Goal: Navigation & Orientation: Find specific page/section

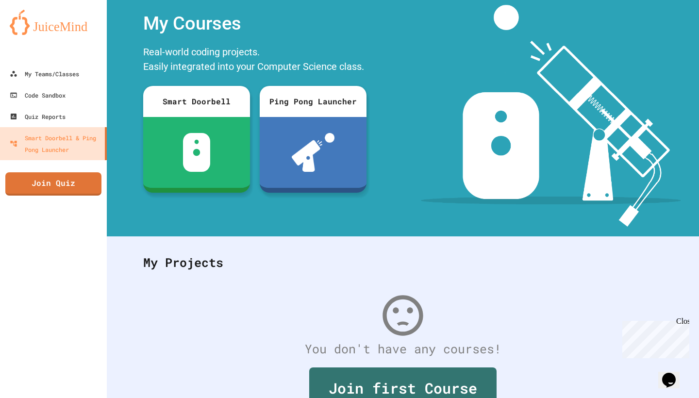
scroll to position [82, 0]
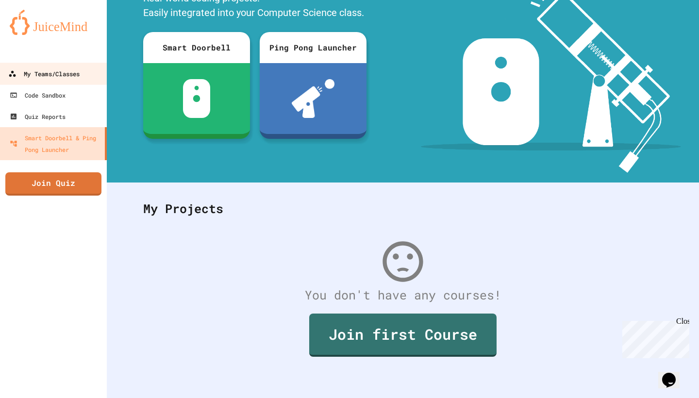
click at [61, 79] on div "My Teams/Classes" at bounding box center [43, 74] width 71 height 12
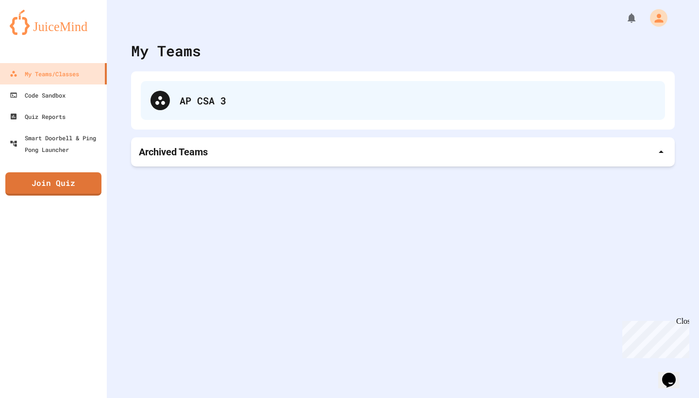
click at [245, 118] on div "AP CSA 3" at bounding box center [403, 100] width 524 height 39
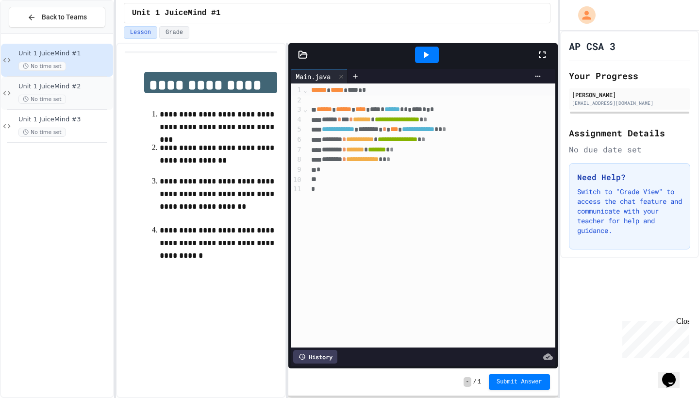
click at [68, 84] on span "Unit 1 JuiceMind #2" at bounding box center [64, 86] width 93 height 8
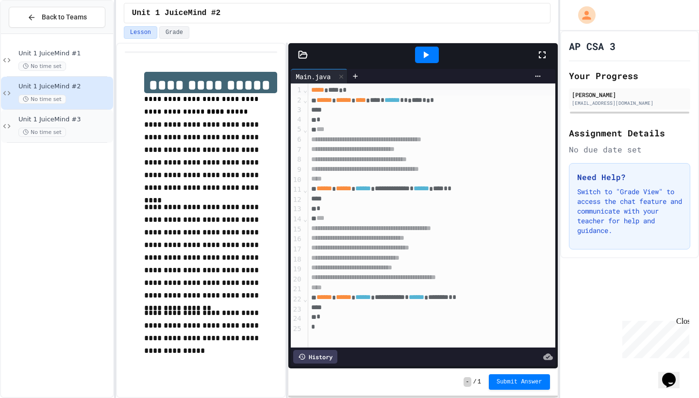
click at [75, 119] on span "Unit 1 JuiceMind #3" at bounding box center [64, 119] width 93 height 8
